Goal: Check status: Check status

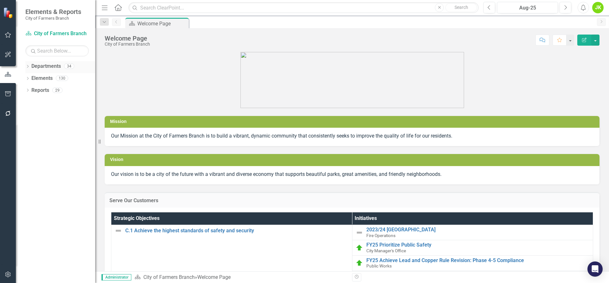
click at [28, 65] on div "Dropdown" at bounding box center [27, 66] width 4 height 5
click at [33, 76] on icon "Dropdown" at bounding box center [31, 78] width 5 height 4
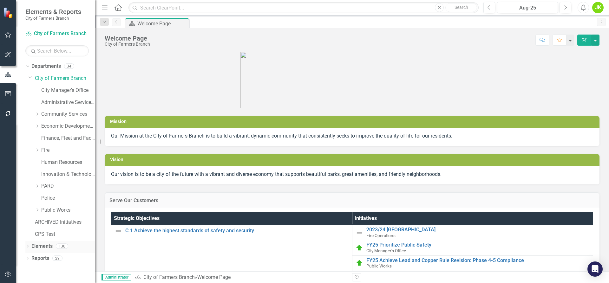
click at [26, 247] on icon "Dropdown" at bounding box center [27, 246] width 4 height 3
click at [65, 176] on link "Innovation & Technology" at bounding box center [68, 174] width 54 height 7
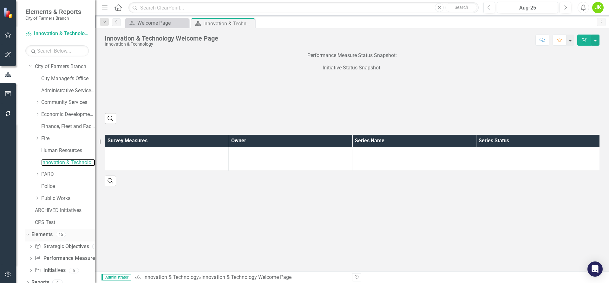
scroll to position [18, 0]
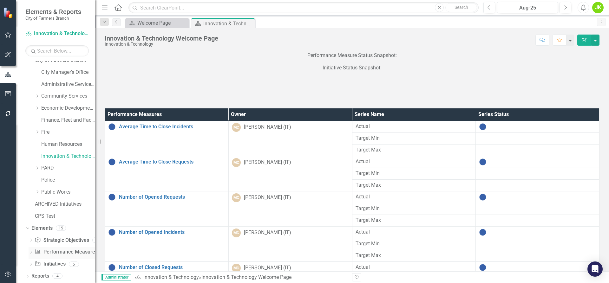
click at [61, 251] on link "Performance Measure Performance Measures" at bounding box center [66, 252] width 63 height 7
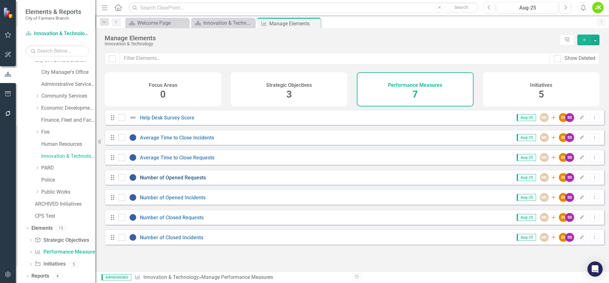
click at [187, 181] on link "Number of Opened Requests" at bounding box center [173, 178] width 66 height 6
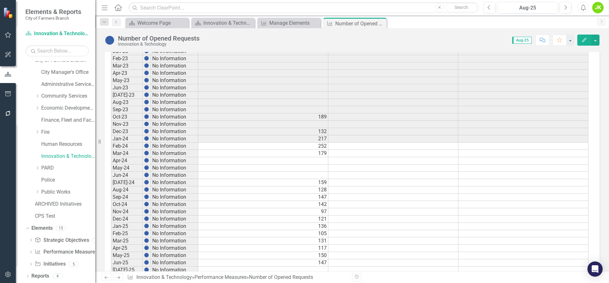
scroll to position [297, 0]
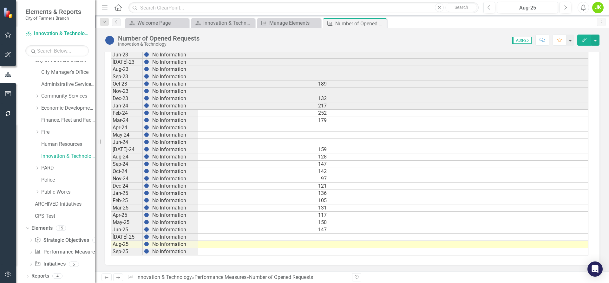
click at [114, 237] on td "[DATE]-25" at bounding box center [127, 237] width 32 height 7
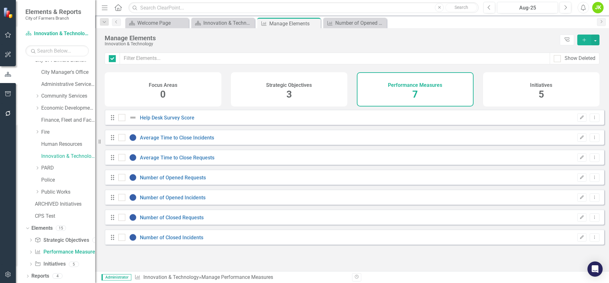
checkbox input "false"
